Goal: Task Accomplishment & Management: Manage account settings

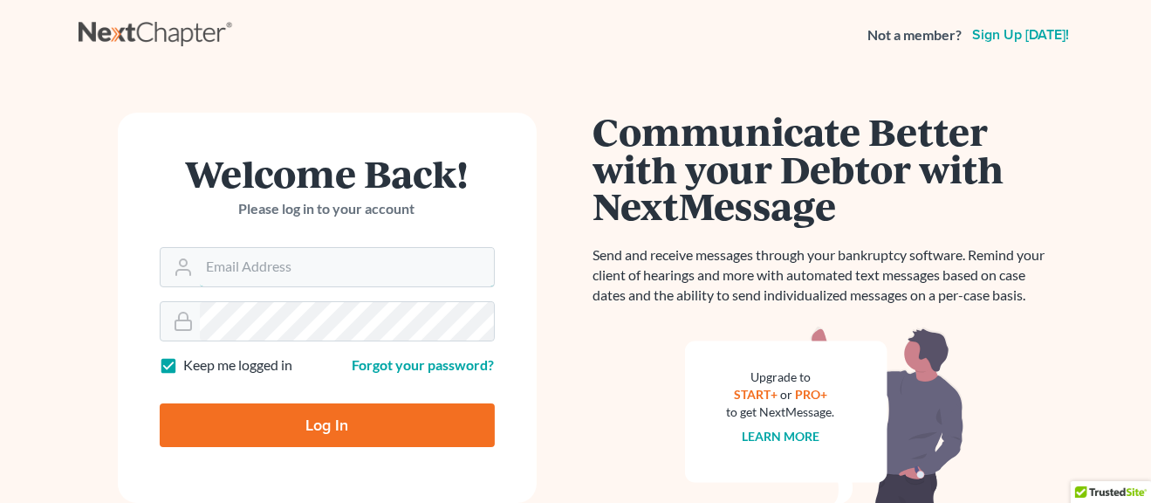
type input "[EMAIL_ADDRESS][DOMAIN_NAME]"
click at [325, 427] on input "Log In" at bounding box center [327, 425] width 335 height 44
type input "Thinking..."
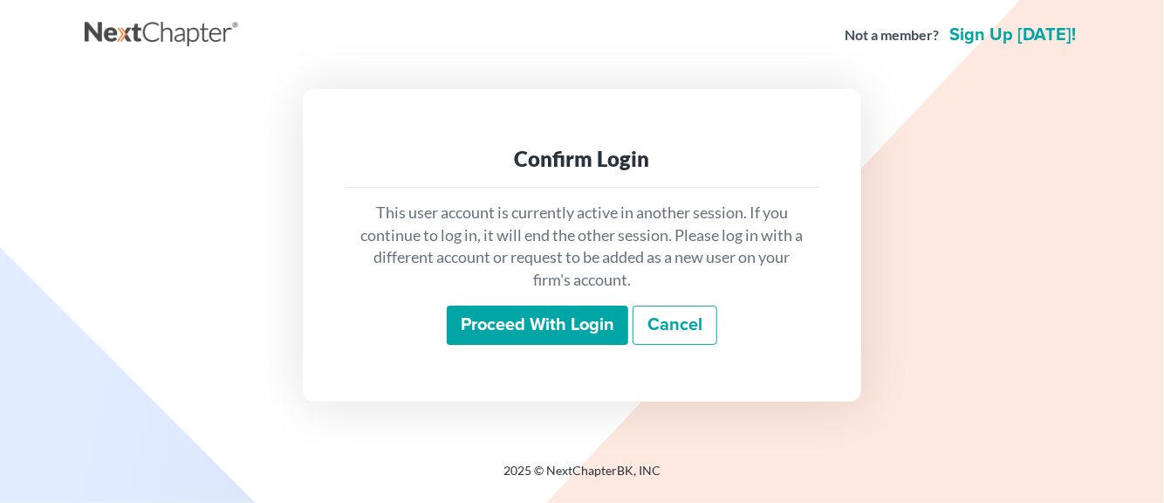
click at [656, 331] on link "Cancel" at bounding box center [675, 325] width 85 height 40
